Goal: Transaction & Acquisition: Purchase product/service

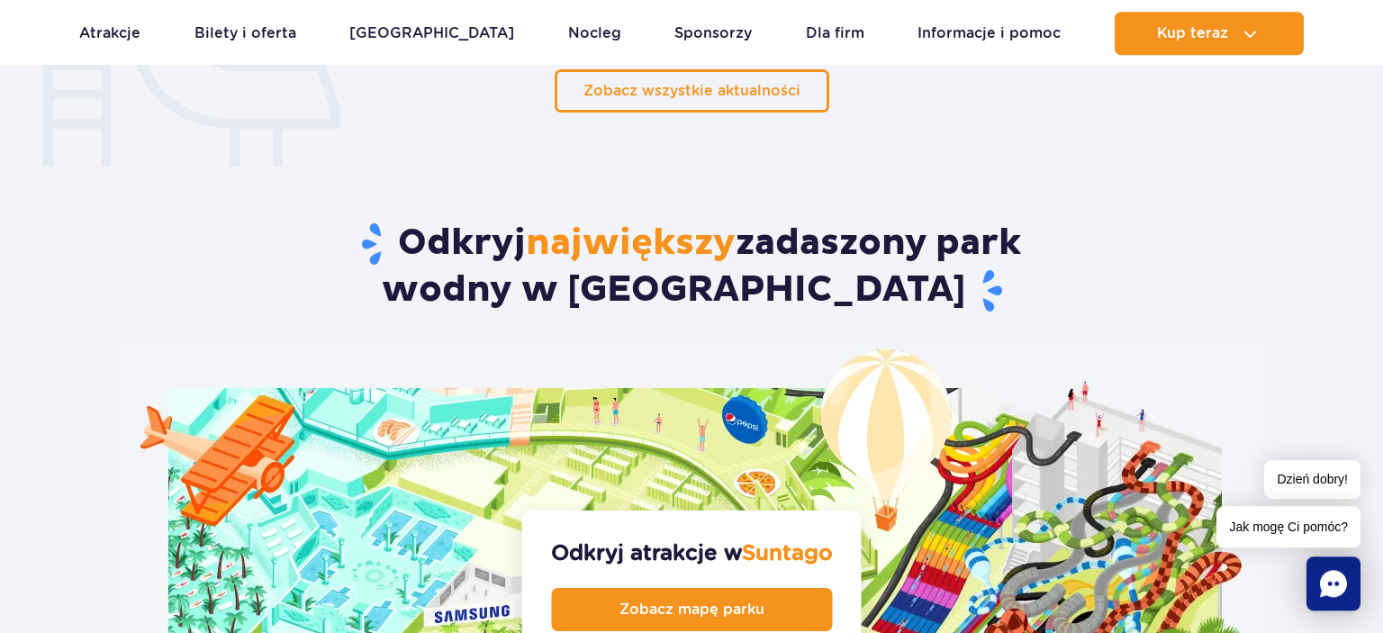
scroll to position [1599, 0]
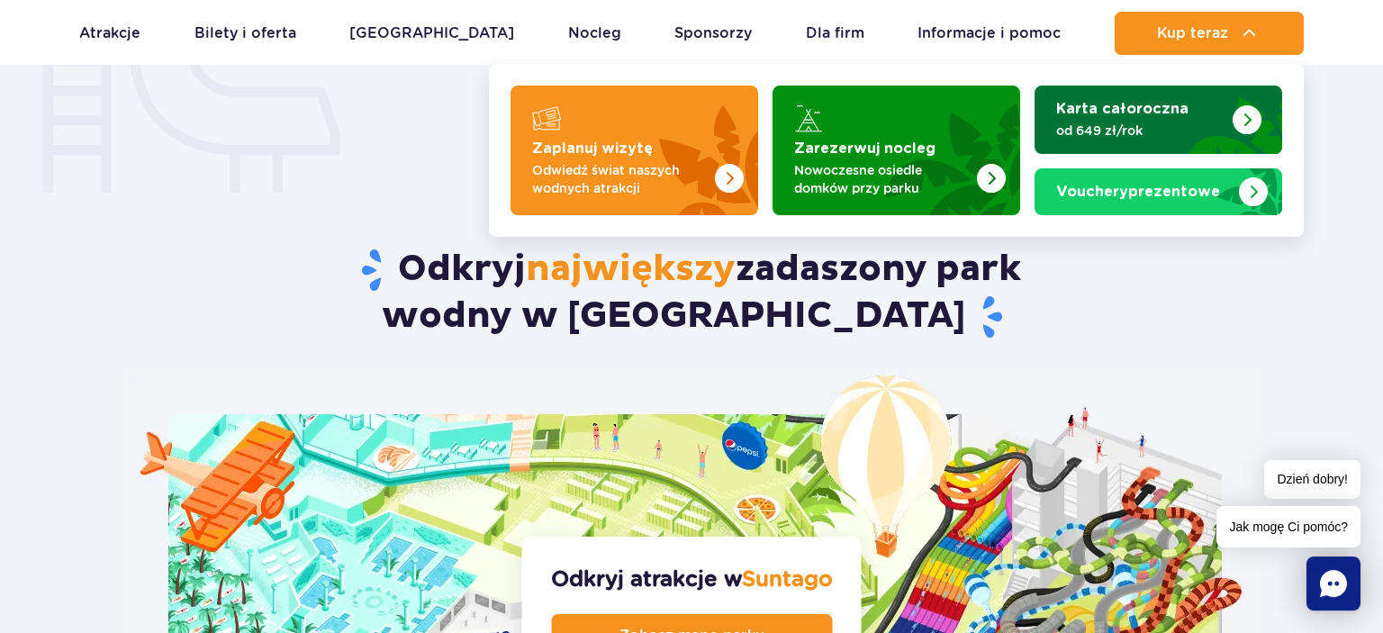
click at [1140, 123] on p "od 649 zł/rok" at bounding box center [1144, 131] width 176 height 18
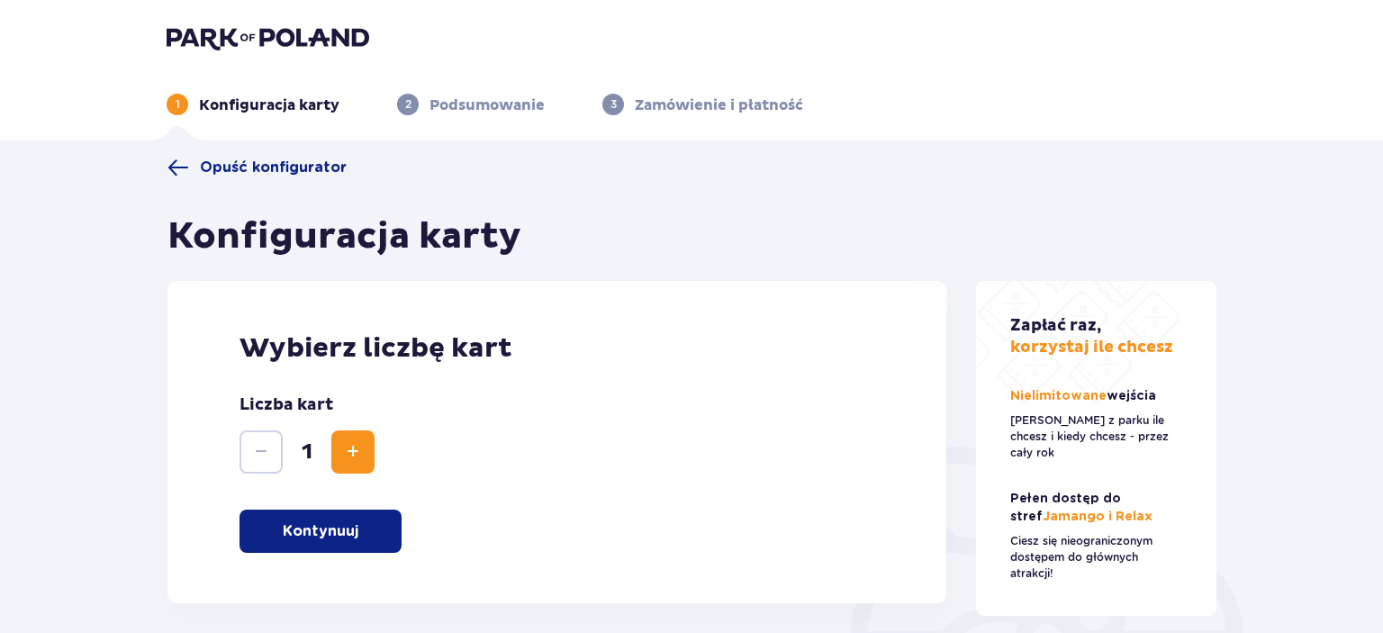
click at [313, 541] on p "Kontynuuj" at bounding box center [321, 531] width 76 height 20
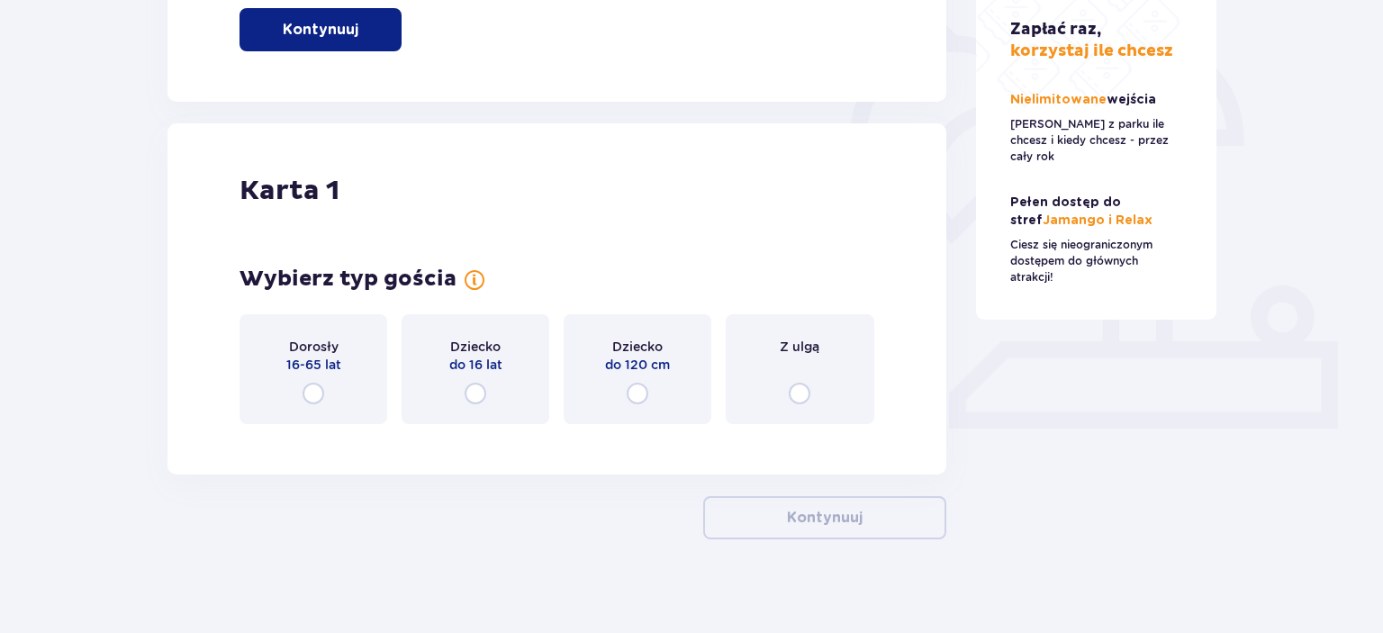
scroll to position [515, 0]
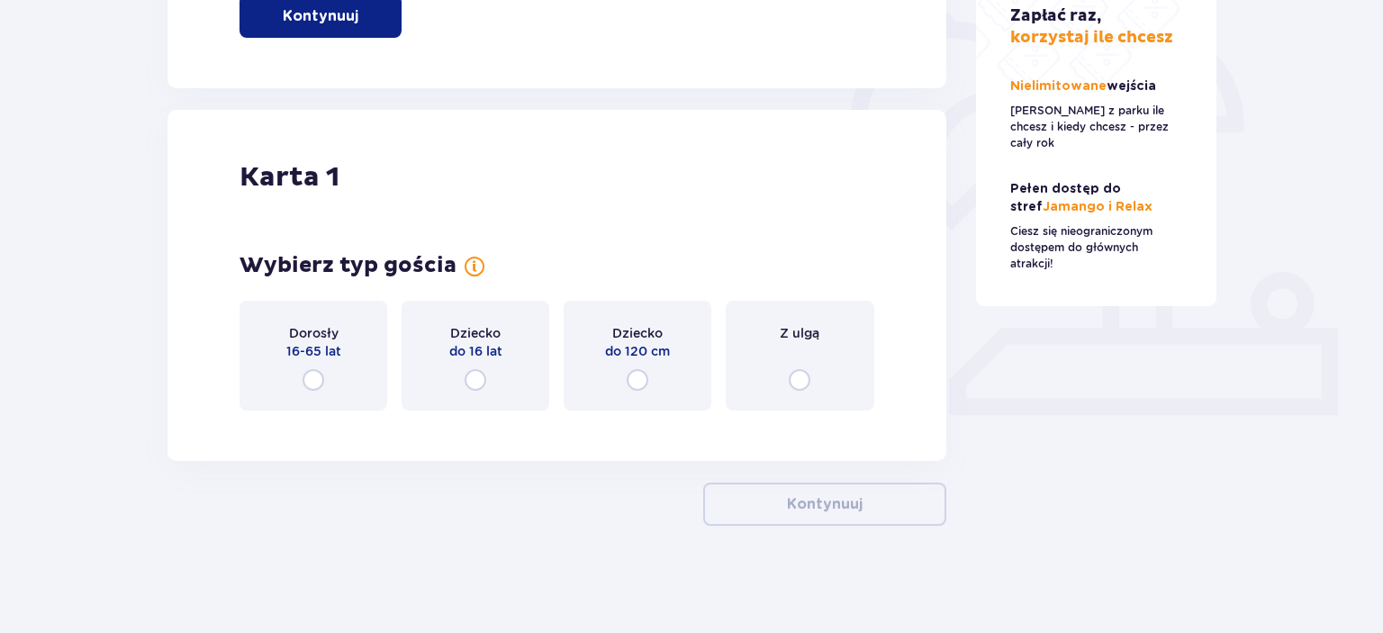
click at [303, 373] on div "Dorosły 16-65 lat" at bounding box center [313, 356] width 148 height 110
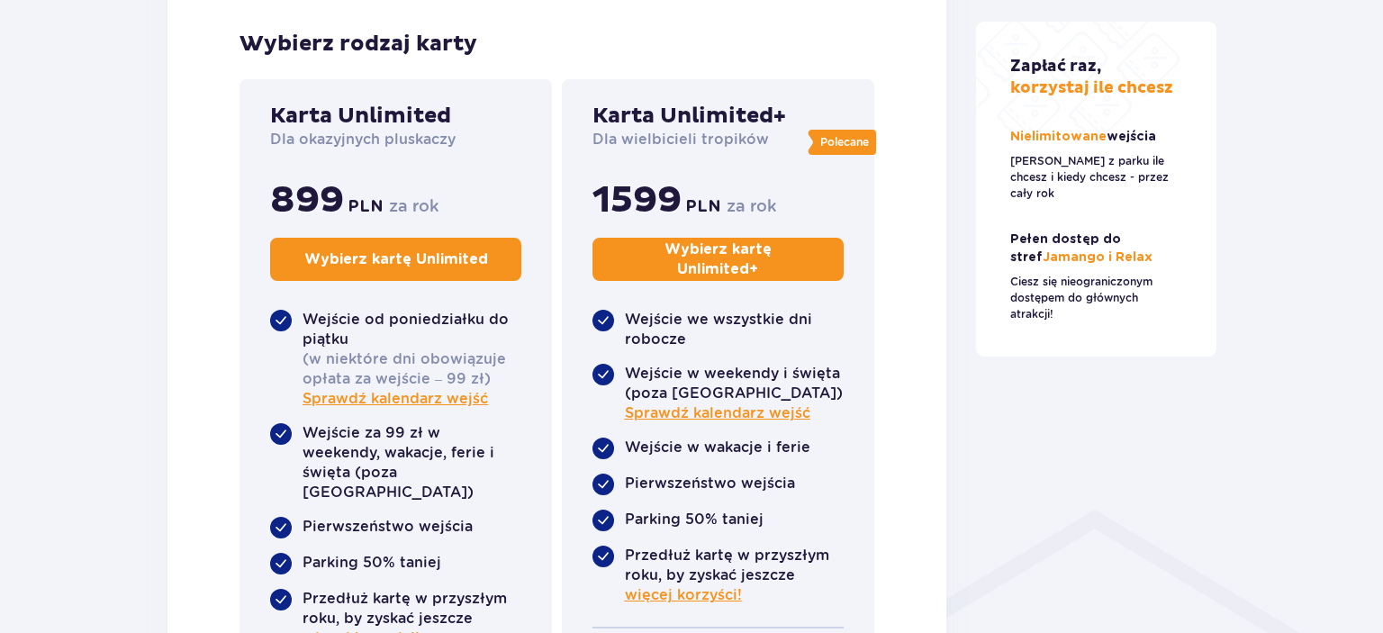
scroll to position [962, 0]
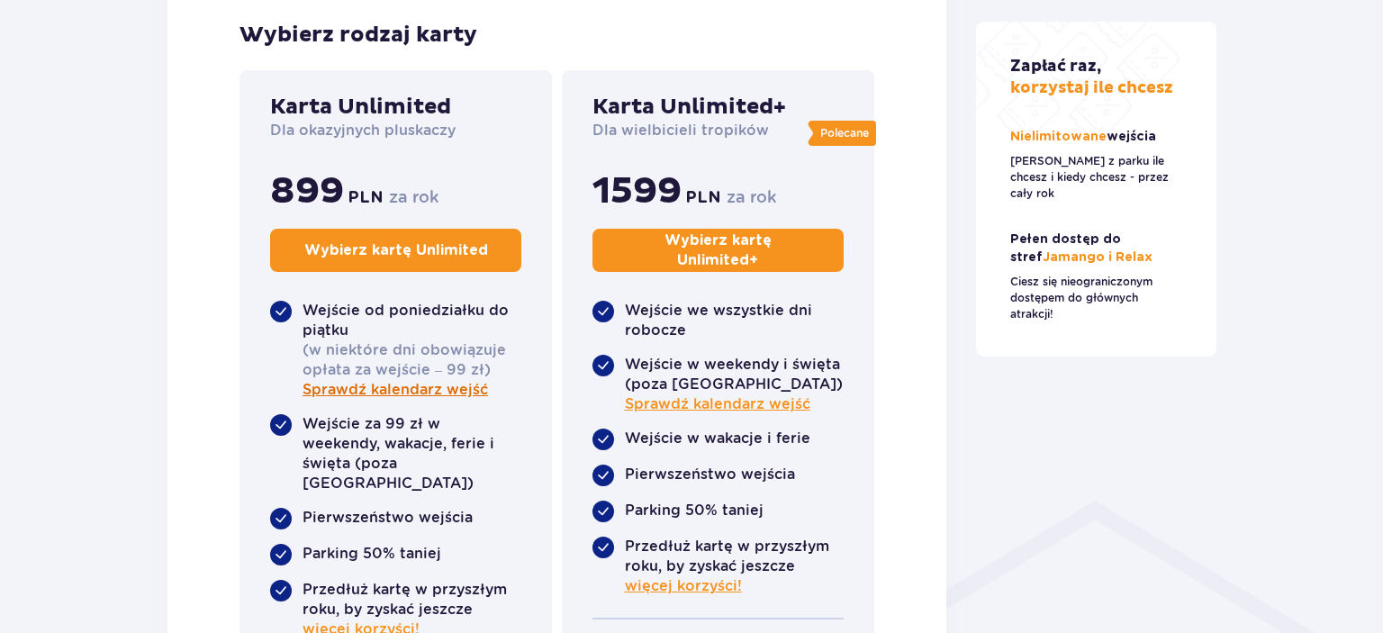
click at [402, 387] on span "Sprawdź kalendarz wejść" at bounding box center [395, 390] width 185 height 20
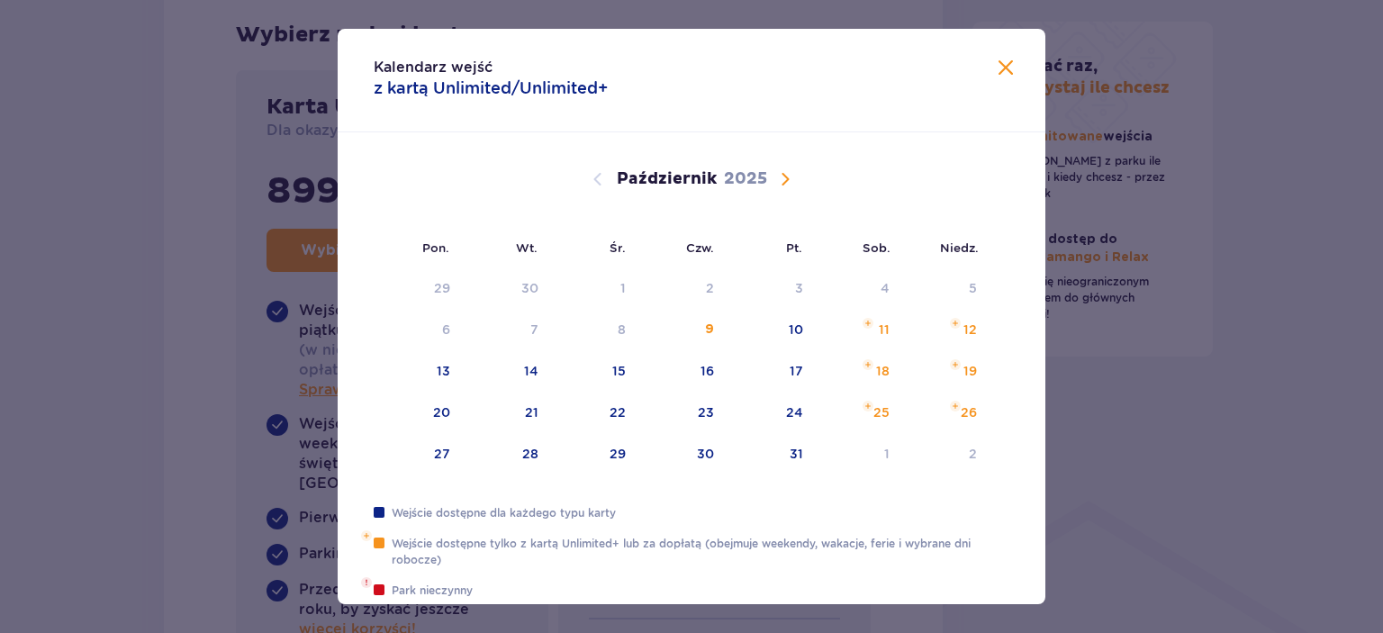
click at [786, 174] on span "Calendar" at bounding box center [785, 179] width 22 height 22
click at [784, 180] on span "Calendar" at bounding box center [785, 179] width 22 height 22
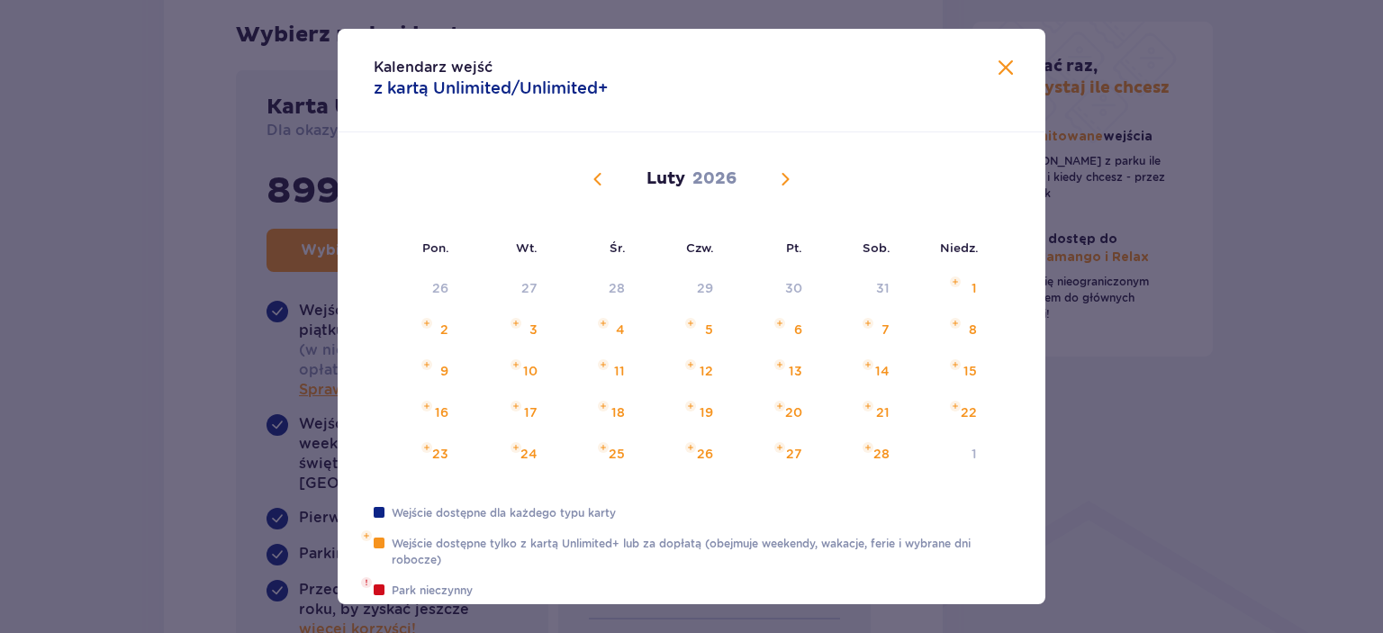
click at [784, 180] on span "Calendar" at bounding box center [785, 179] width 22 height 22
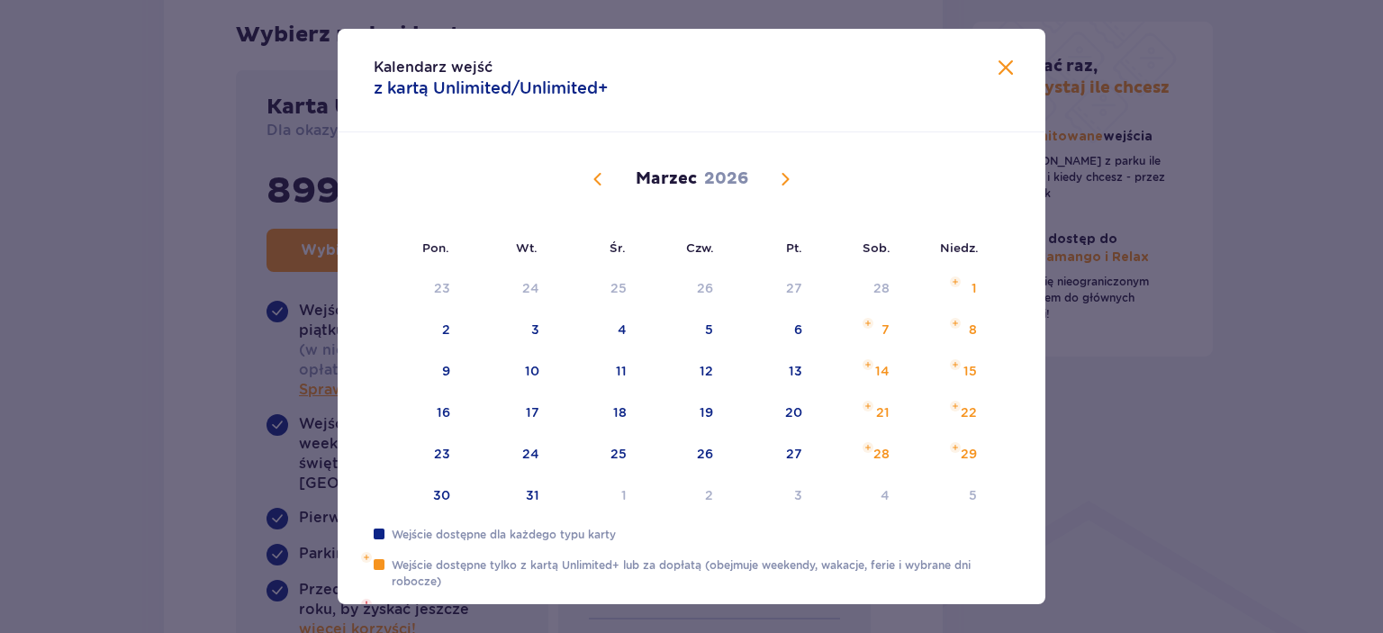
click at [784, 180] on span "Calendar" at bounding box center [785, 179] width 22 height 22
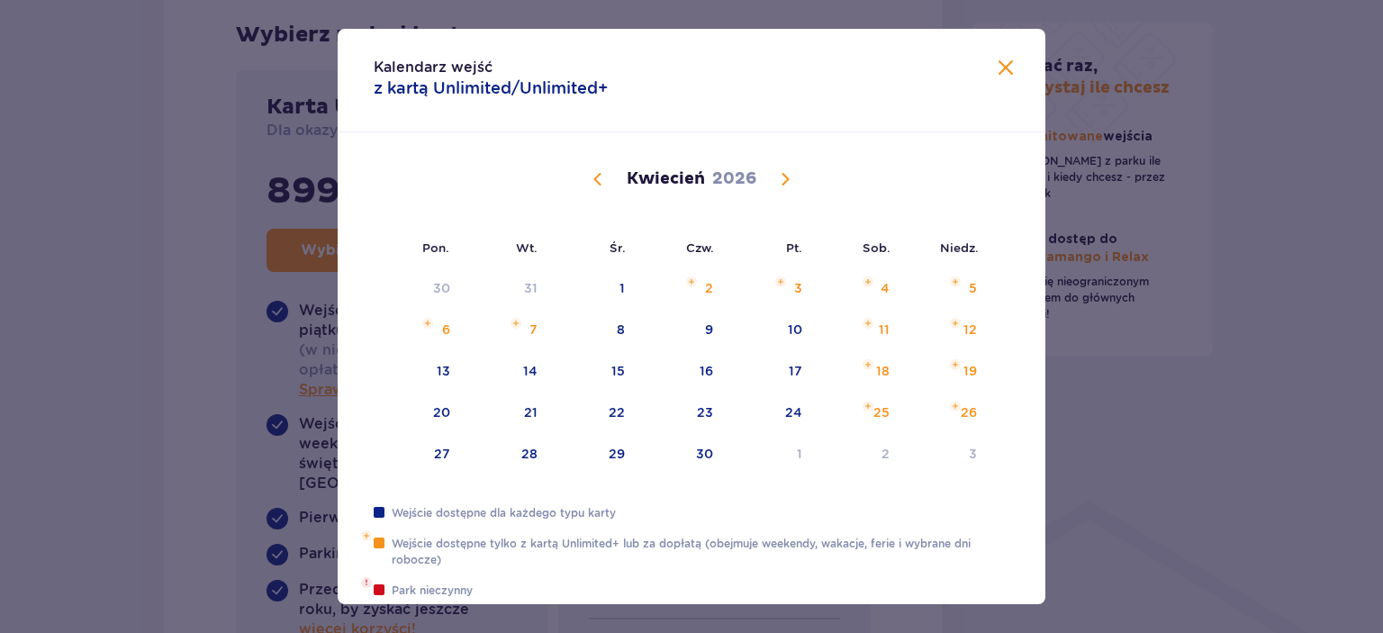
click at [784, 180] on span "Calendar" at bounding box center [785, 179] width 22 height 22
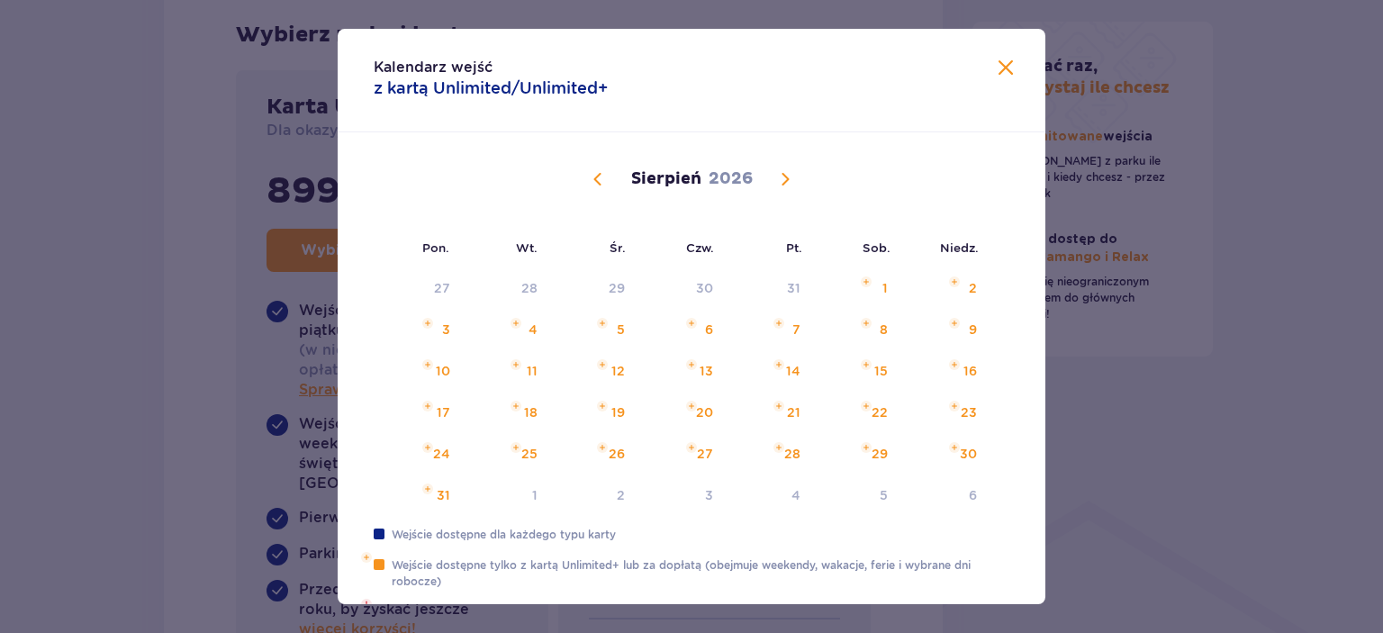
click at [784, 180] on span "Calendar" at bounding box center [785, 179] width 22 height 22
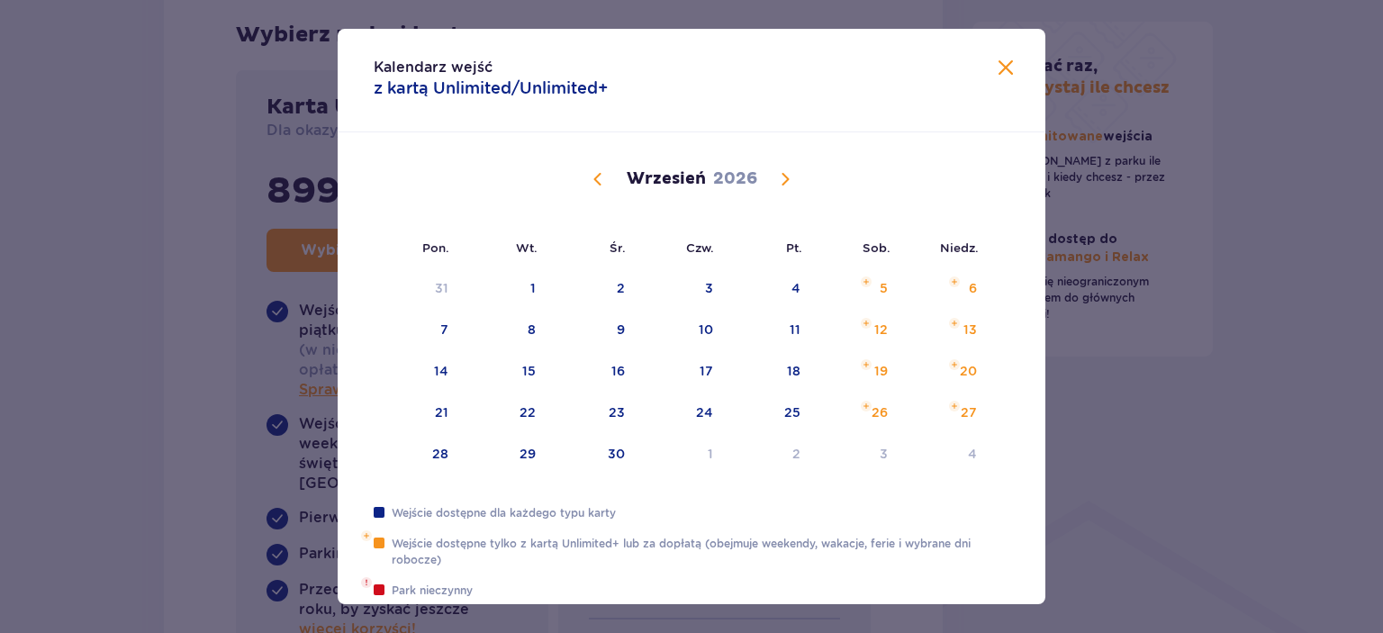
click at [784, 180] on span "Calendar" at bounding box center [785, 179] width 22 height 22
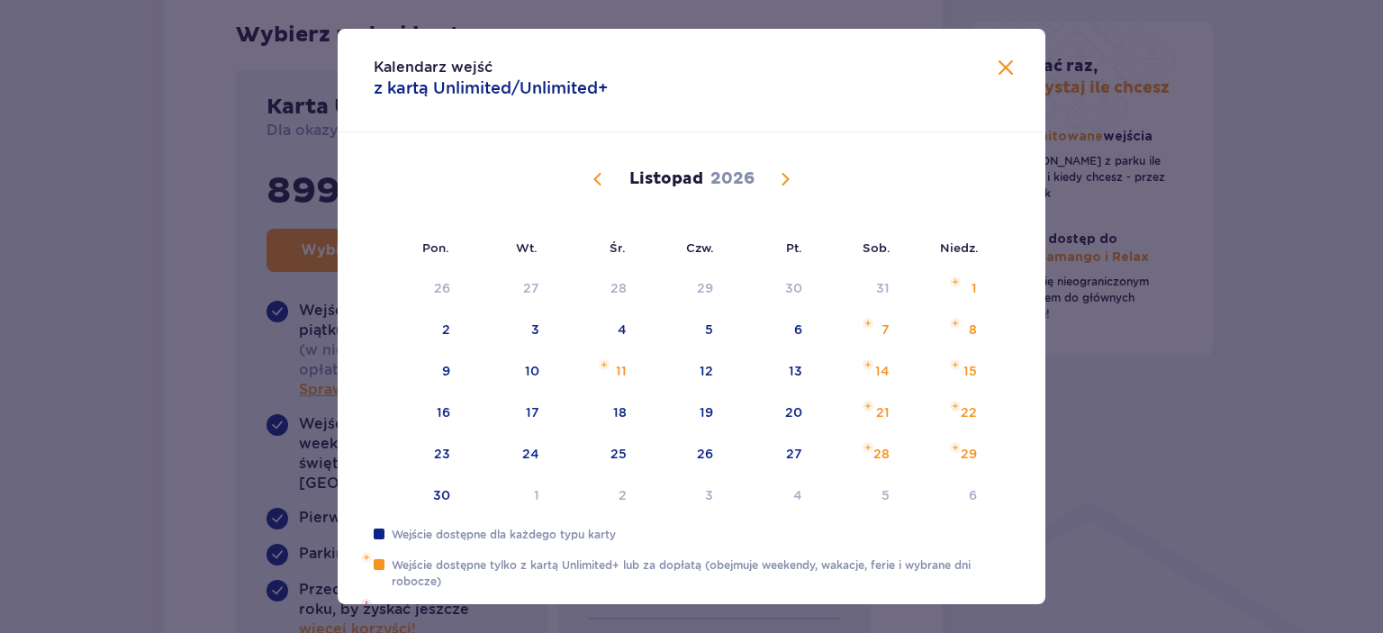
click at [784, 180] on span "Calendar" at bounding box center [785, 179] width 22 height 22
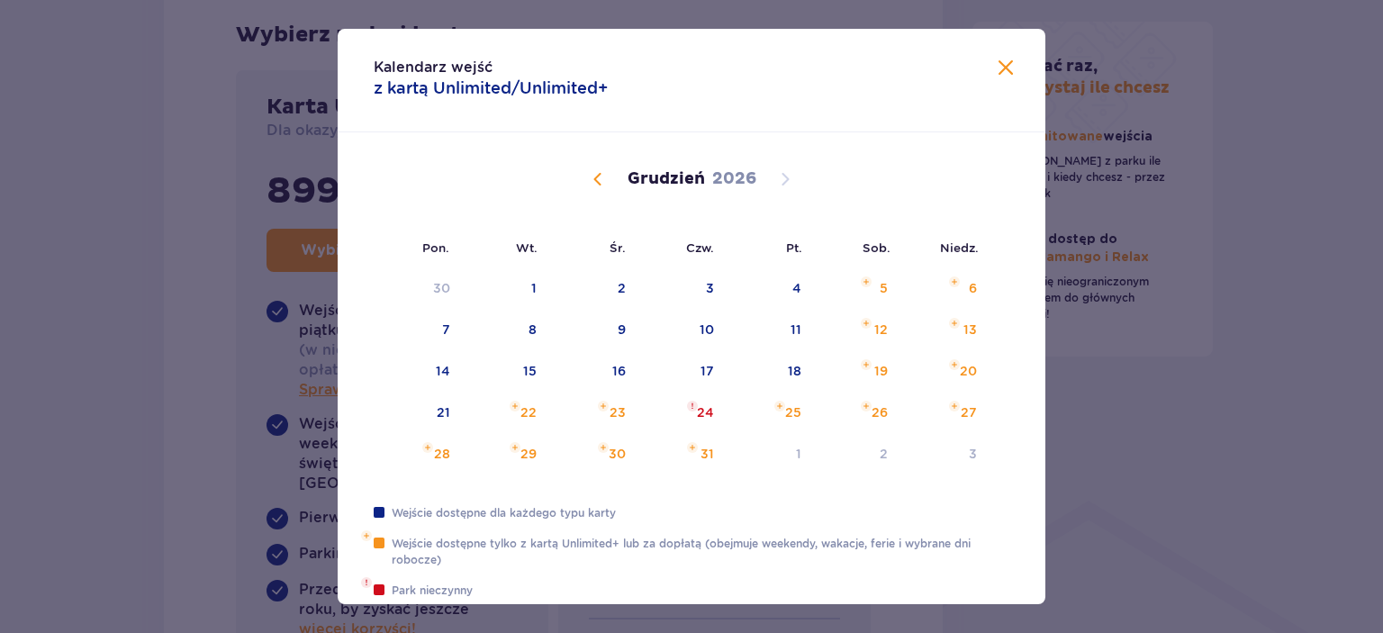
click at [1010, 62] on span "Zamknij" at bounding box center [1006, 69] width 22 height 22
